Goal: Task Accomplishment & Management: Use online tool/utility

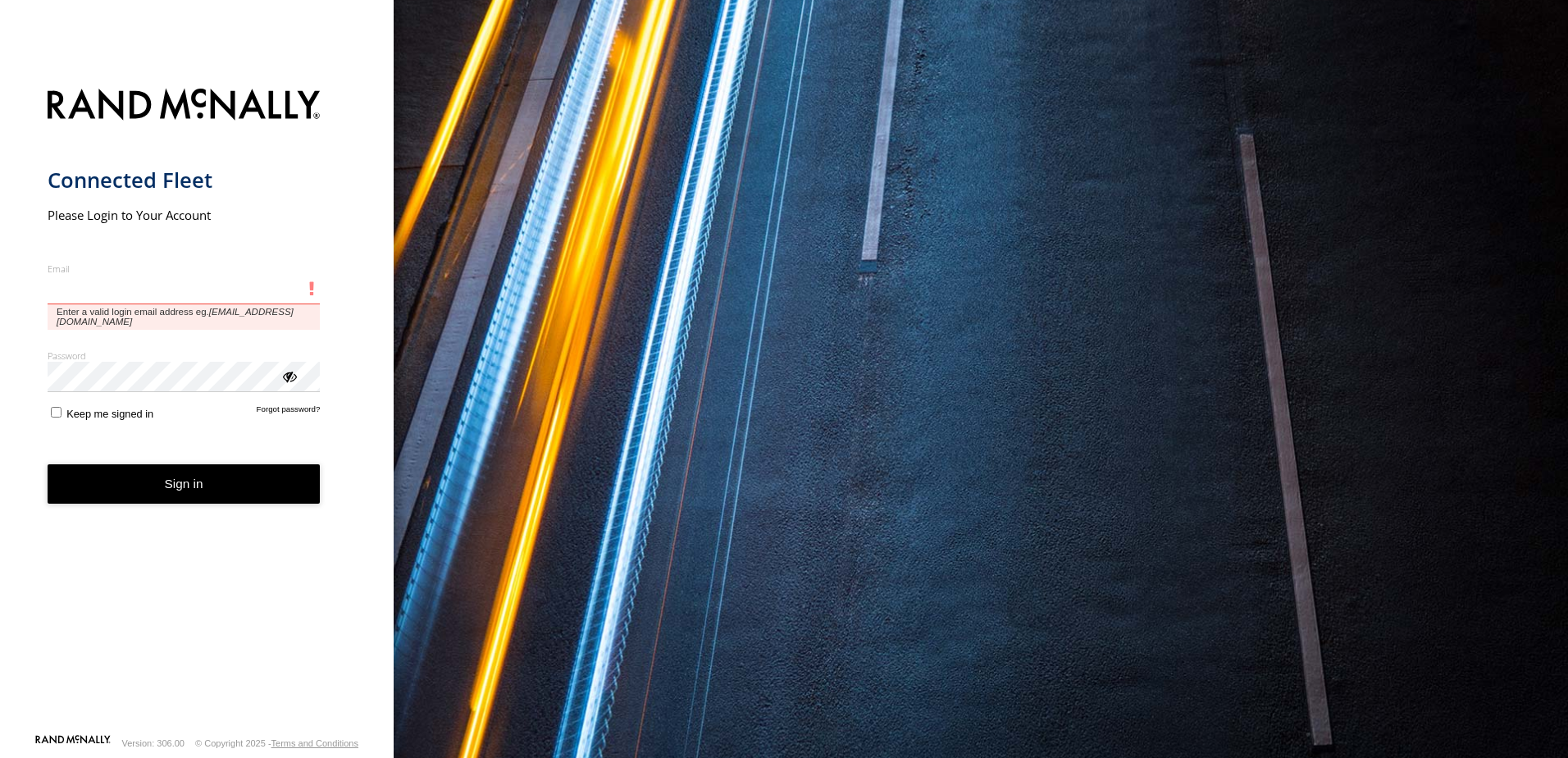
click at [137, 289] on input "Email" at bounding box center [183, 289] width 273 height 30
paste input "**********"
type input "**********"
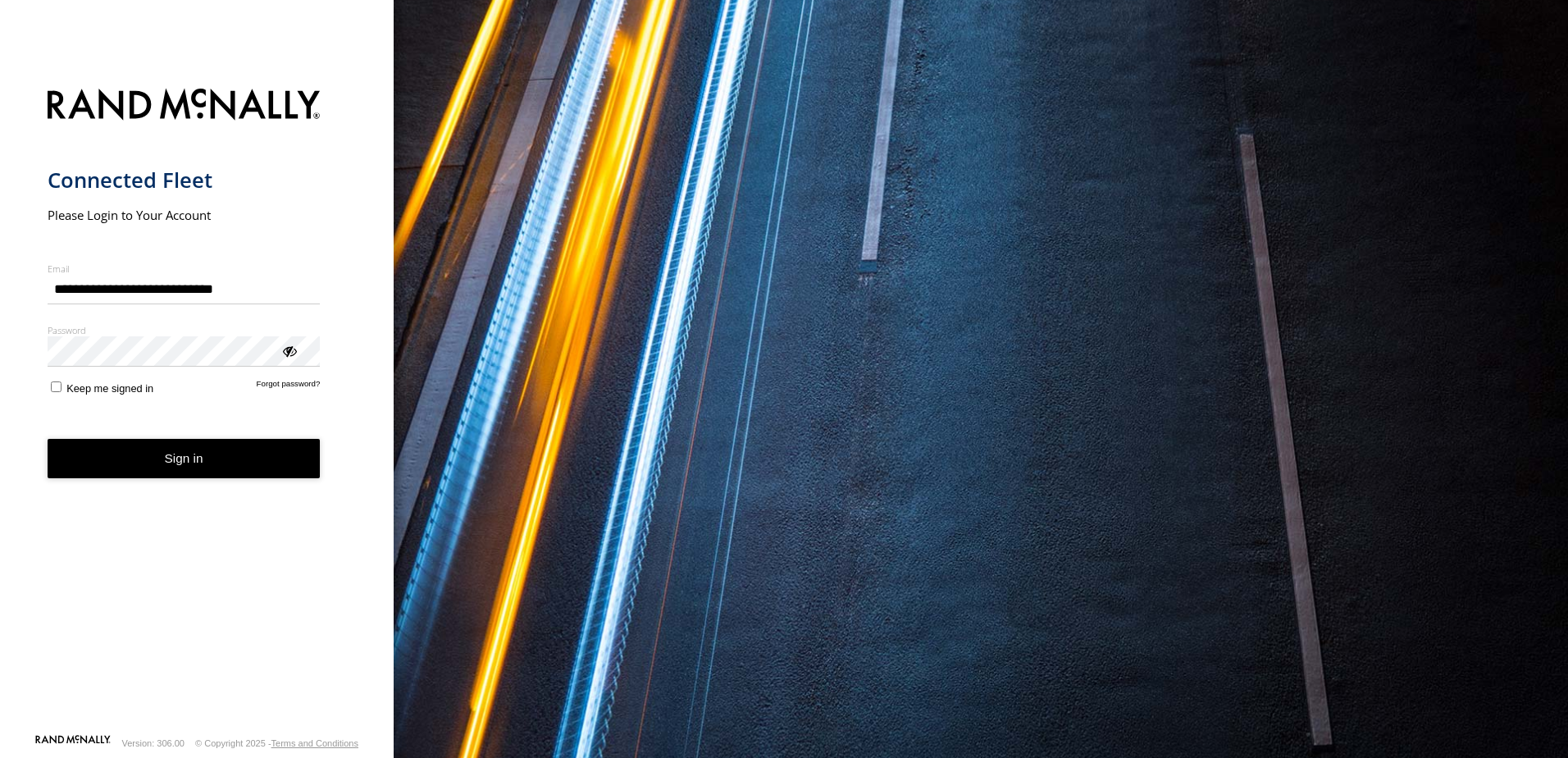
click at [163, 456] on button "Sign in" at bounding box center [183, 459] width 273 height 40
